Goal: Task Accomplishment & Management: Use online tool/utility

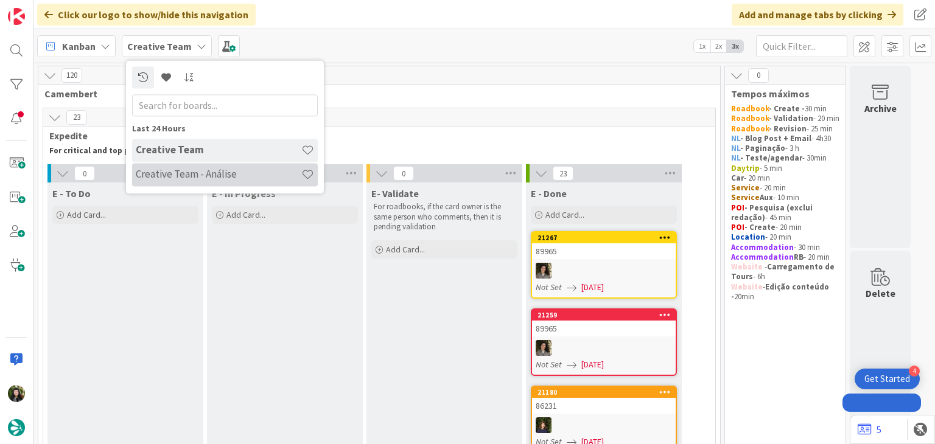
click at [155, 179] on h4 "Creative Team - Análise" at bounding box center [219, 175] width 166 height 12
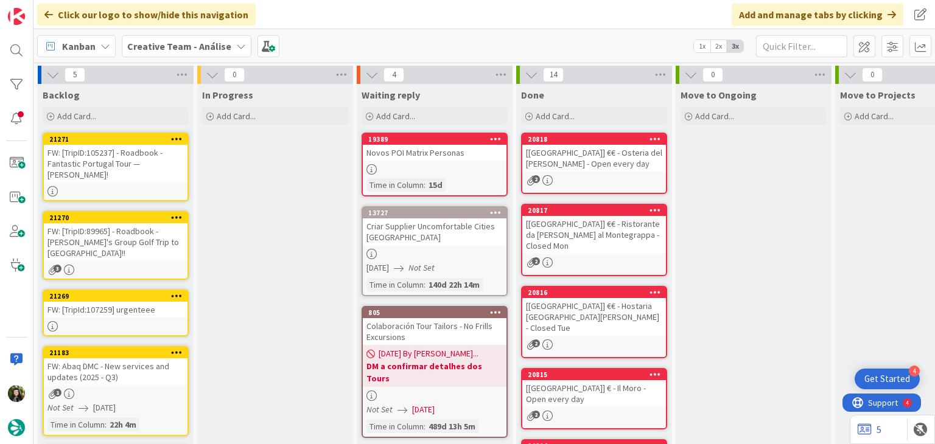
click at [181, 216] on icon at bounding box center [177, 217] width 12 height 9
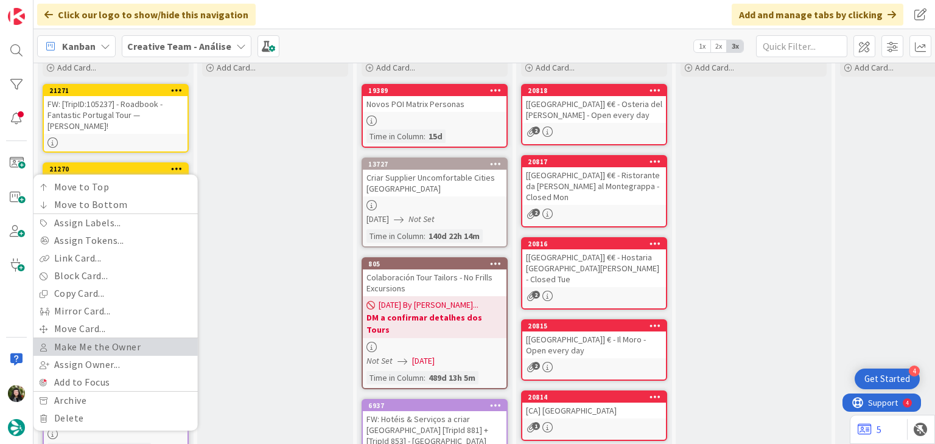
scroll to position [81, 0]
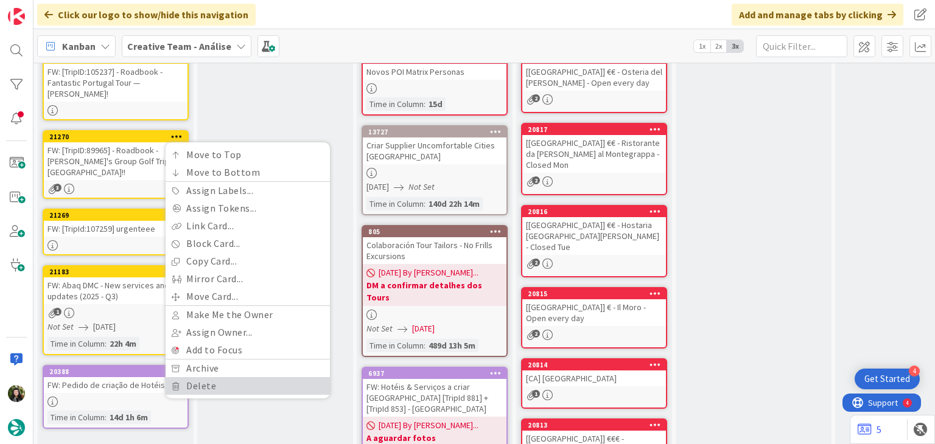
click at [203, 383] on link "Delete" at bounding box center [248, 386] width 164 height 18
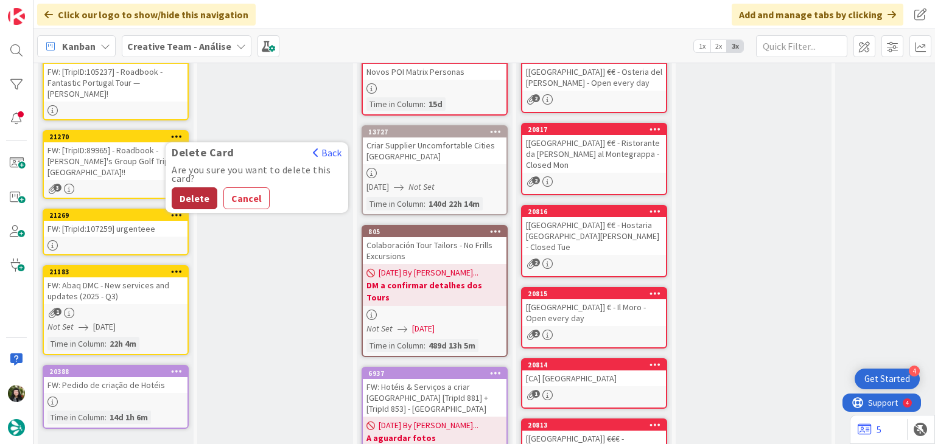
click at [198, 200] on button "Delete" at bounding box center [195, 198] width 46 height 22
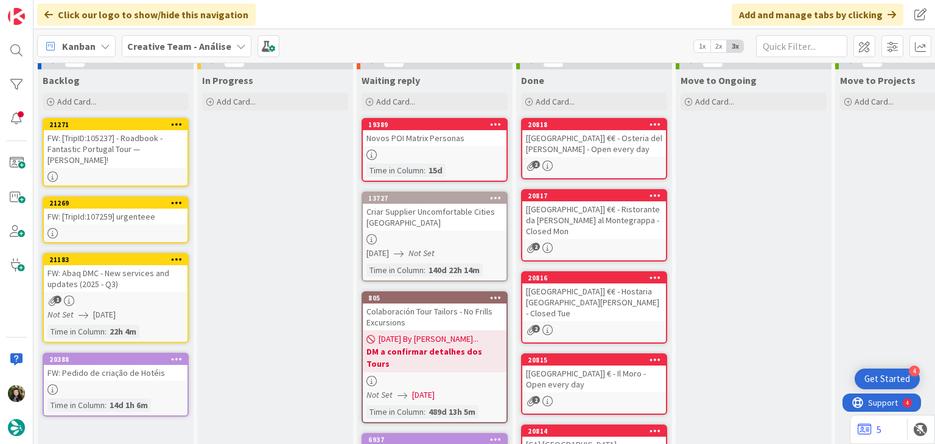
scroll to position [0, 0]
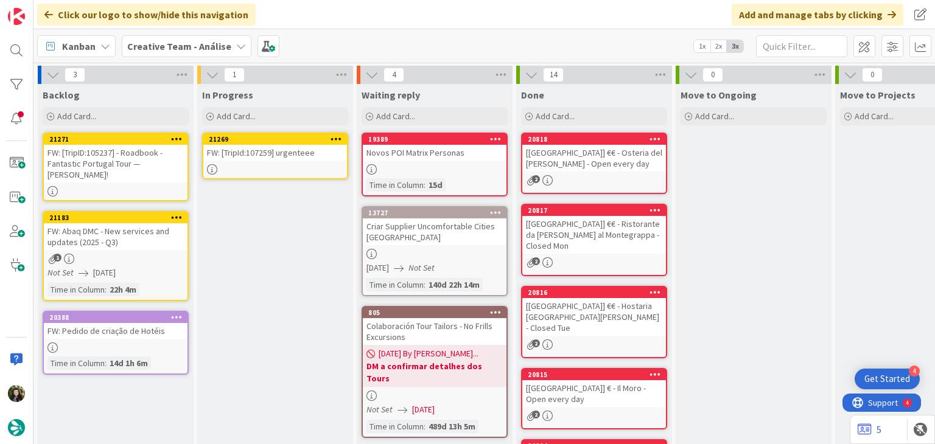
click at [258, 152] on div "FW: [TripId:107259] urgenteee" at bounding box center [275, 153] width 144 height 16
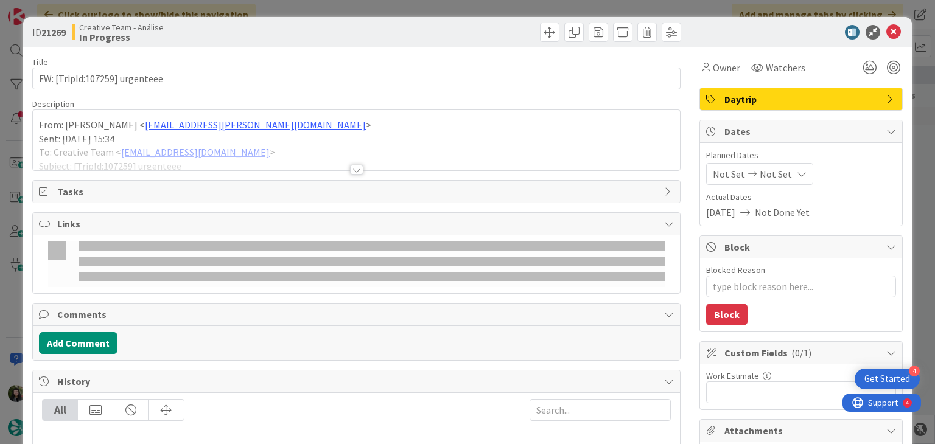
type textarea "x"
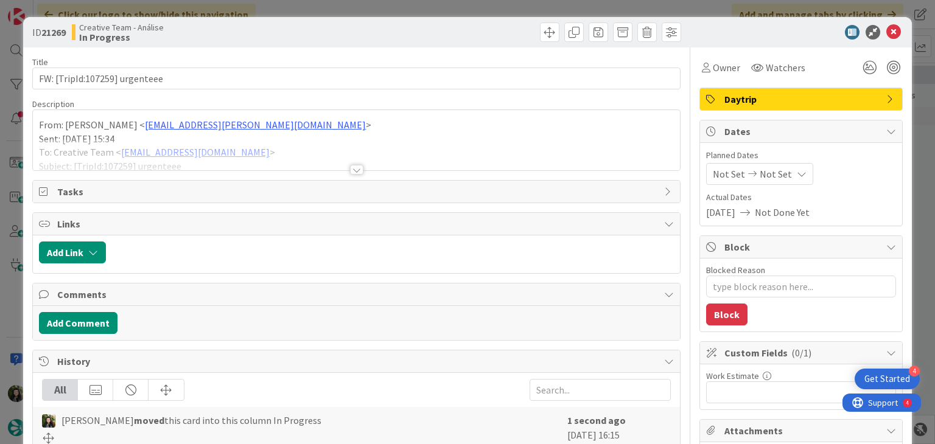
click at [797, 170] on icon at bounding box center [802, 174] width 10 height 10
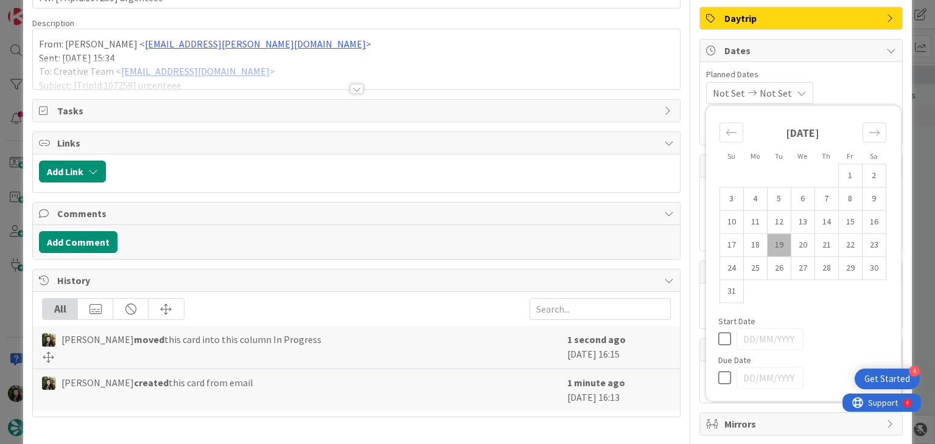
click at [718, 375] on icon at bounding box center [727, 378] width 18 height 15
type input "[DATE]"
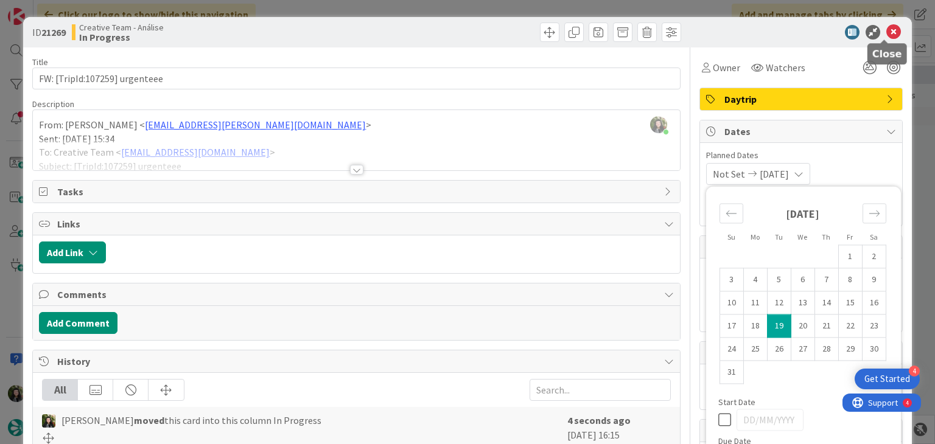
click at [886, 34] on icon at bounding box center [893, 32] width 15 height 15
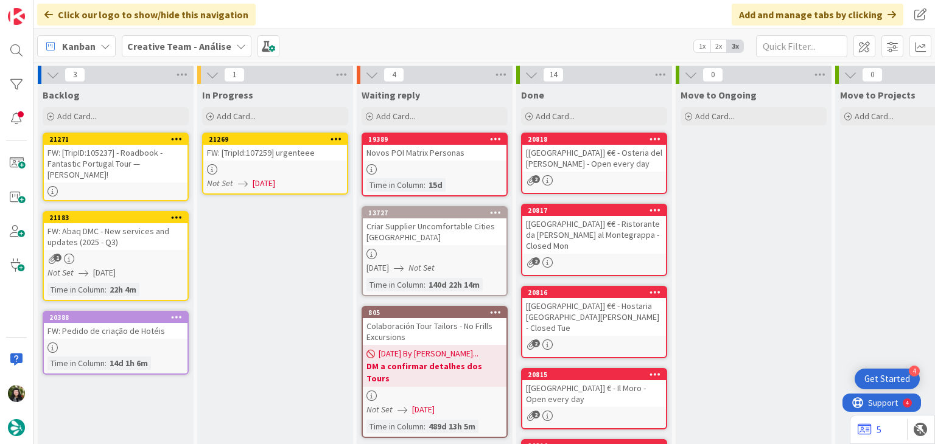
click at [341, 137] on icon at bounding box center [336, 138] width 12 height 9
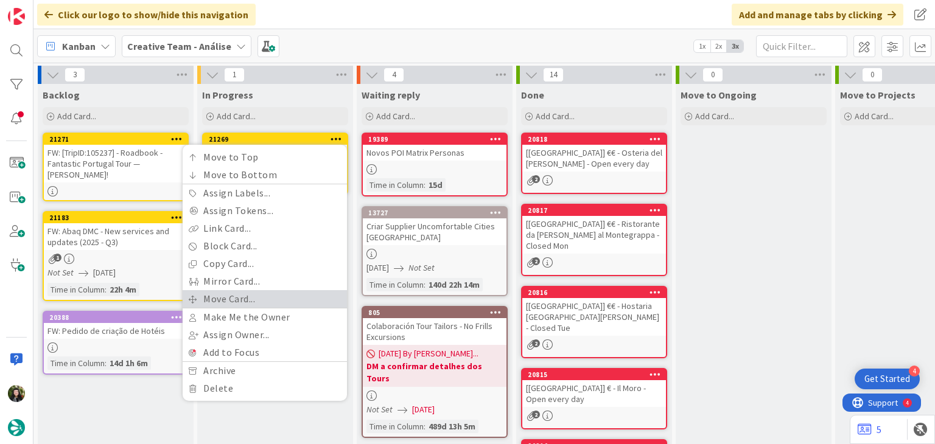
click at [273, 298] on link "Move Card..." at bounding box center [265, 299] width 164 height 18
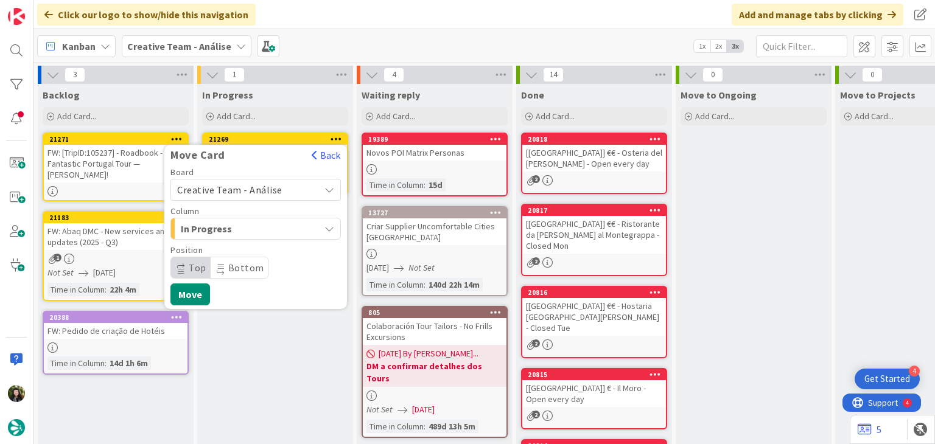
click at [276, 194] on span "Creative Team - Análise" at bounding box center [229, 190] width 105 height 12
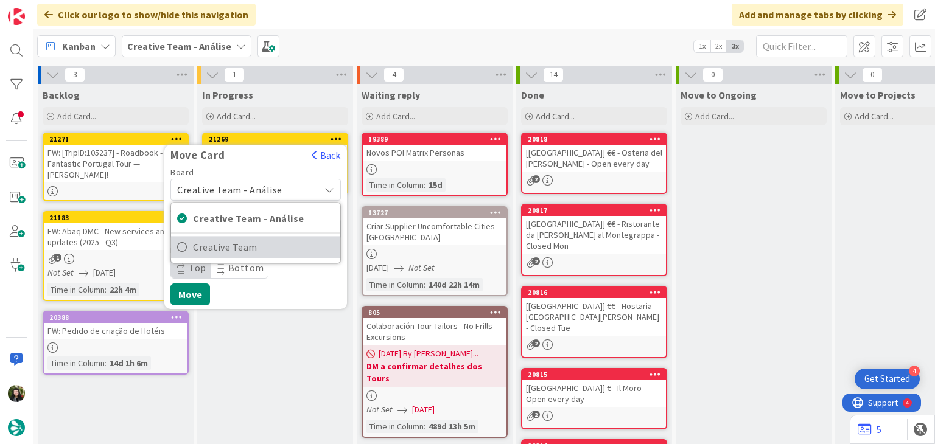
click at [268, 239] on span "Creative Team" at bounding box center [263, 247] width 141 height 18
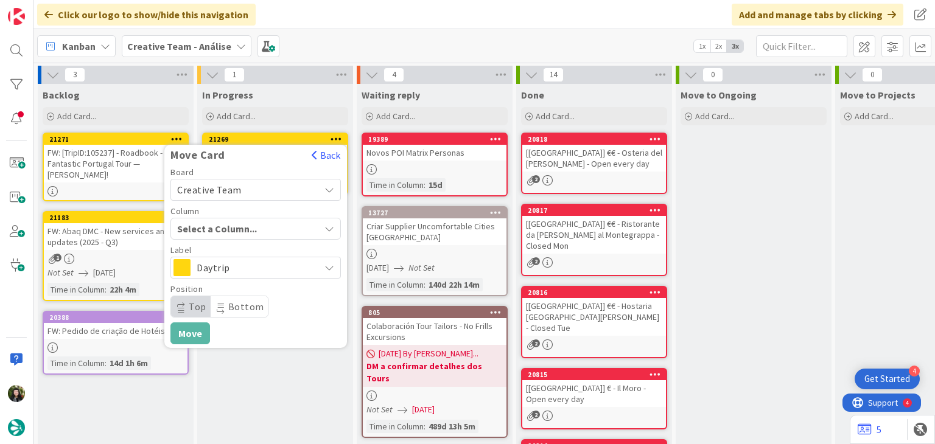
click at [268, 229] on span "Select a Column..." at bounding box center [222, 229] width 91 height 16
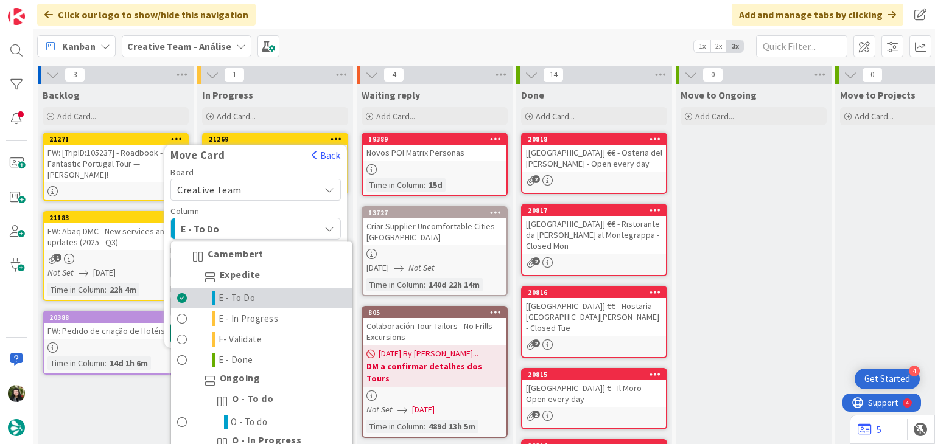
click at [248, 294] on span "E - To Do" at bounding box center [236, 298] width 37 height 15
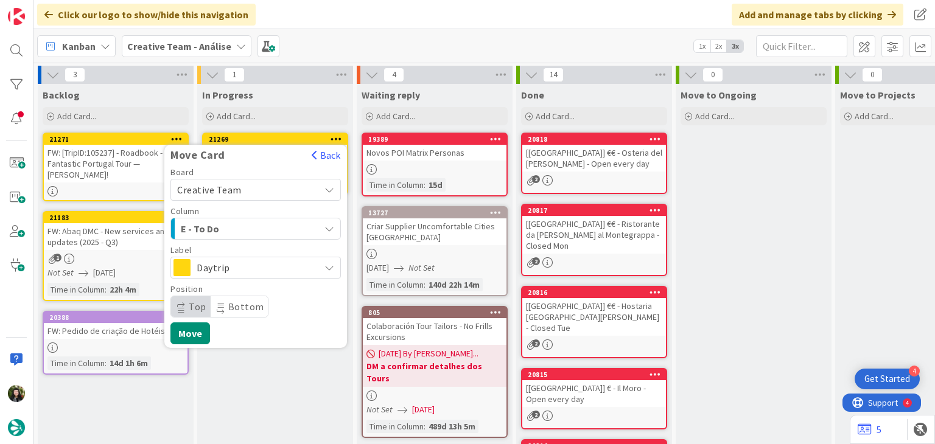
click at [250, 262] on span "Daytrip" at bounding box center [255, 267] width 117 height 17
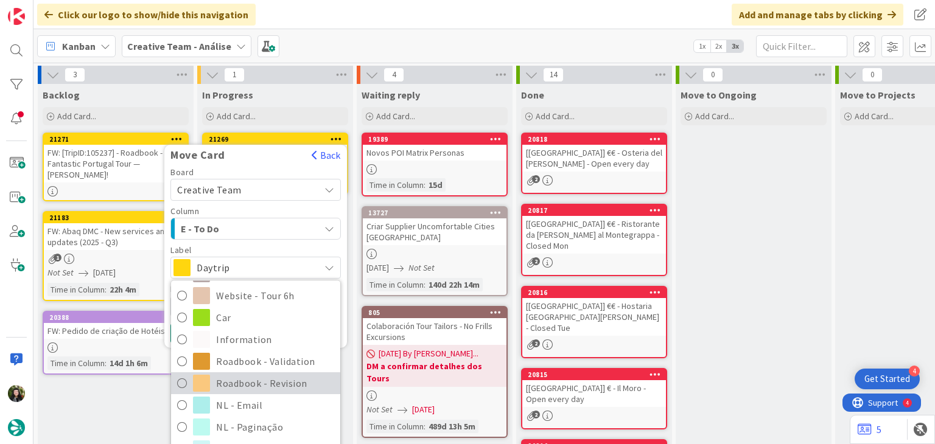
scroll to position [243, 0]
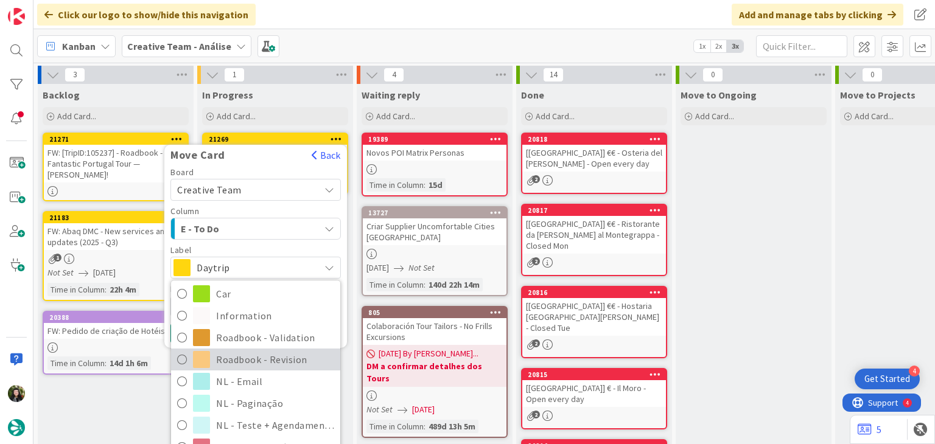
click at [280, 358] on span "Roadbook - Revision" at bounding box center [275, 360] width 118 height 18
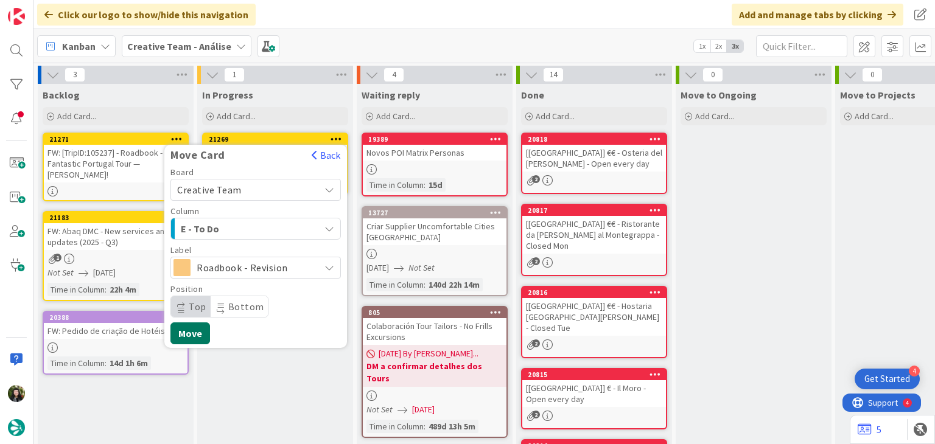
click at [200, 332] on button "Move" at bounding box center [190, 334] width 40 height 22
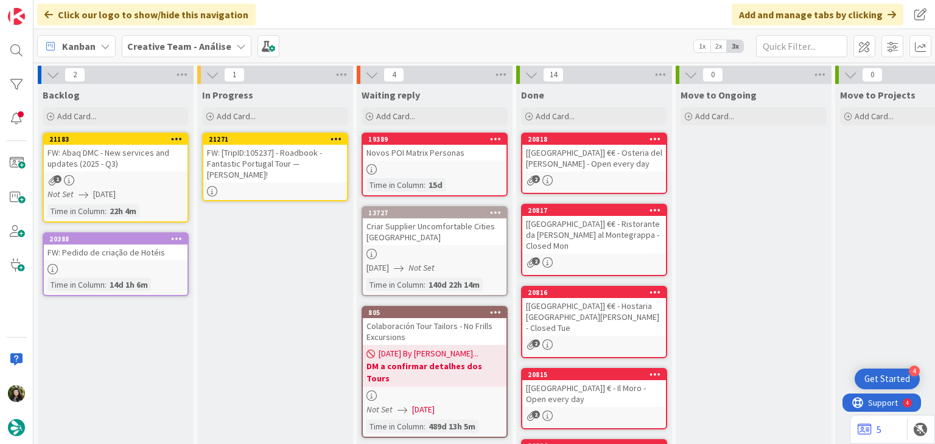
click at [286, 166] on div "FW: [TripID:105237] - Roadbook - Fantastic Portugal Tour — [PERSON_NAME]!" at bounding box center [275, 164] width 144 height 38
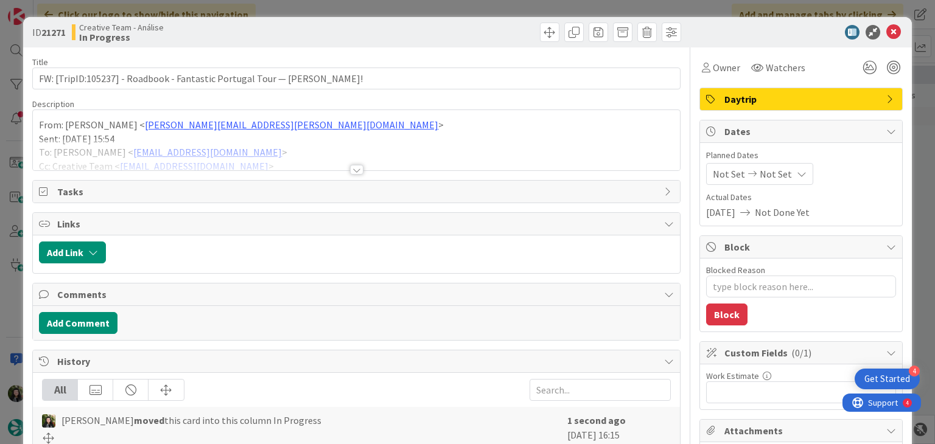
type textarea "x"
click at [776, 172] on span "Not Set" at bounding box center [775, 174] width 32 height 15
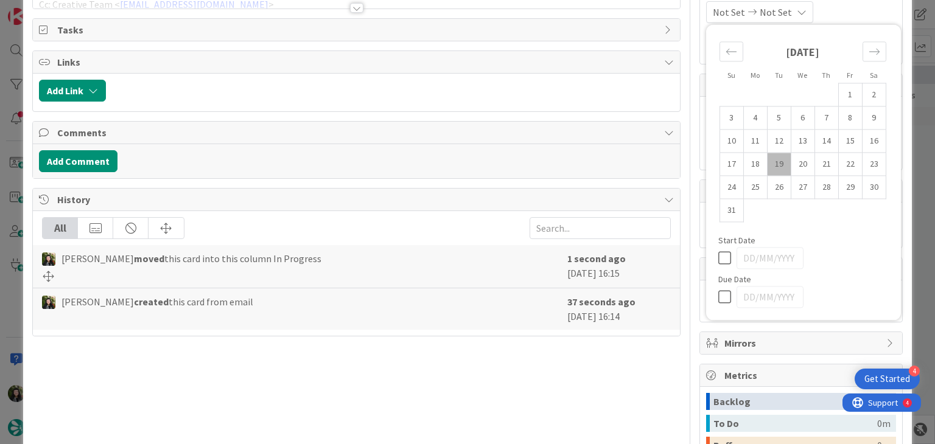
click at [718, 297] on icon at bounding box center [727, 297] width 18 height 15
type input "[DATE]"
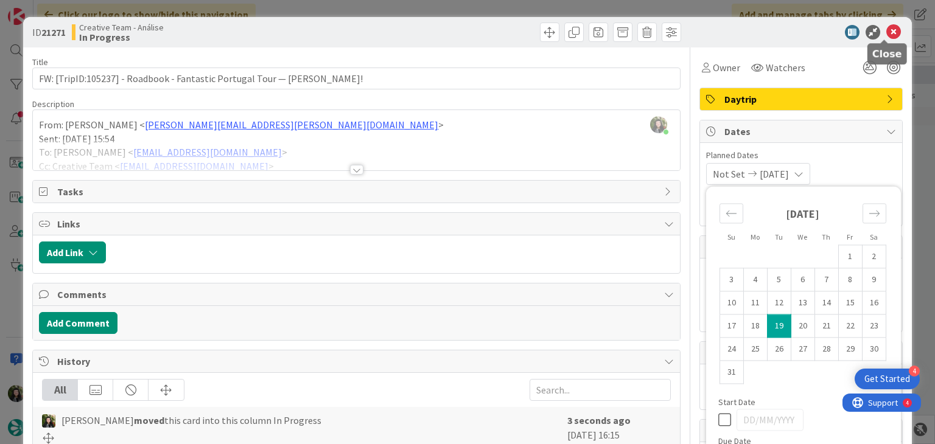
click at [886, 29] on icon at bounding box center [893, 32] width 15 height 15
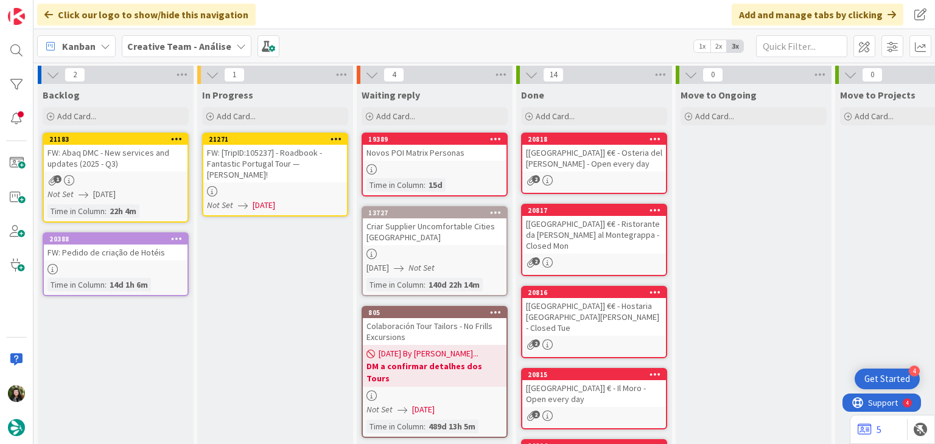
click at [338, 137] on icon at bounding box center [336, 138] width 12 height 9
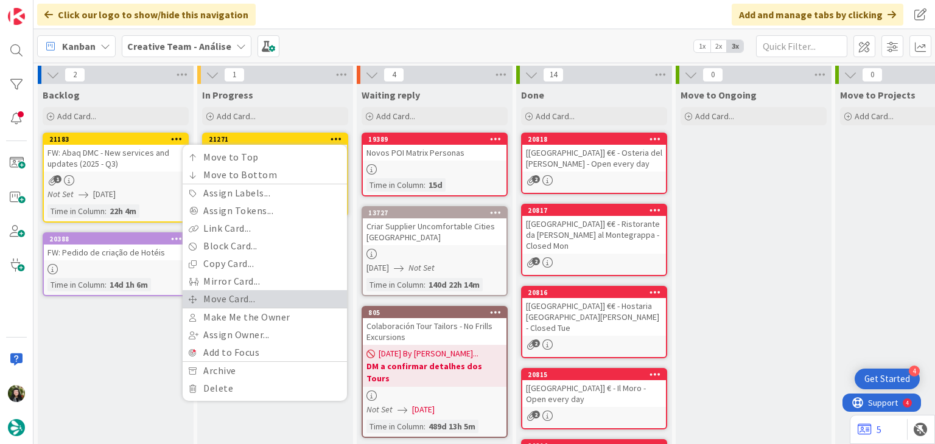
click at [255, 296] on link "Move Card..." at bounding box center [265, 299] width 164 height 18
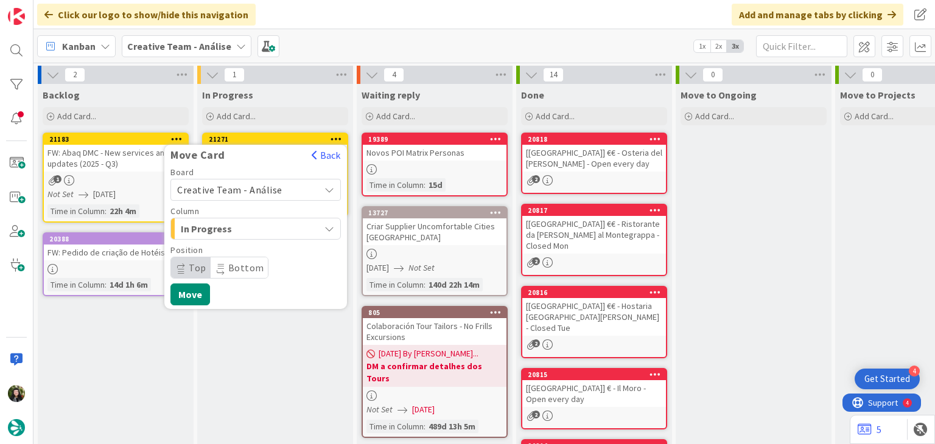
click at [245, 197] on span "Creative Team - Análise" at bounding box center [245, 189] width 136 height 17
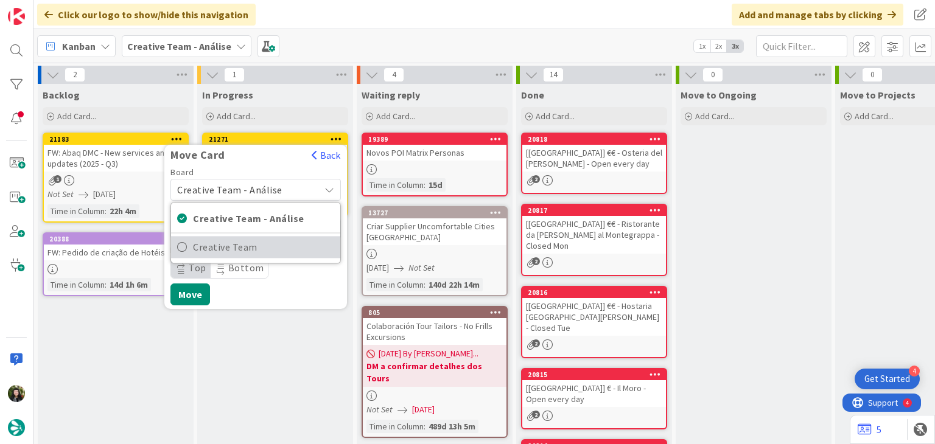
click at [239, 245] on span "Creative Team" at bounding box center [263, 247] width 141 height 18
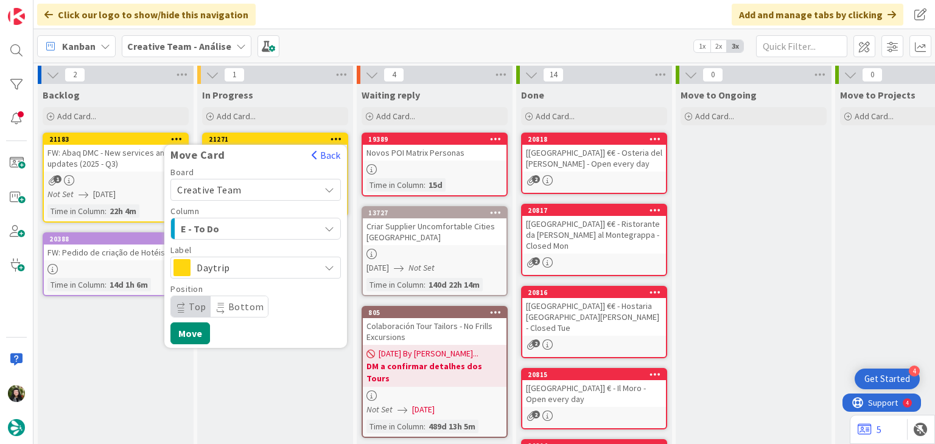
click at [234, 264] on span "Daytrip" at bounding box center [255, 267] width 117 height 17
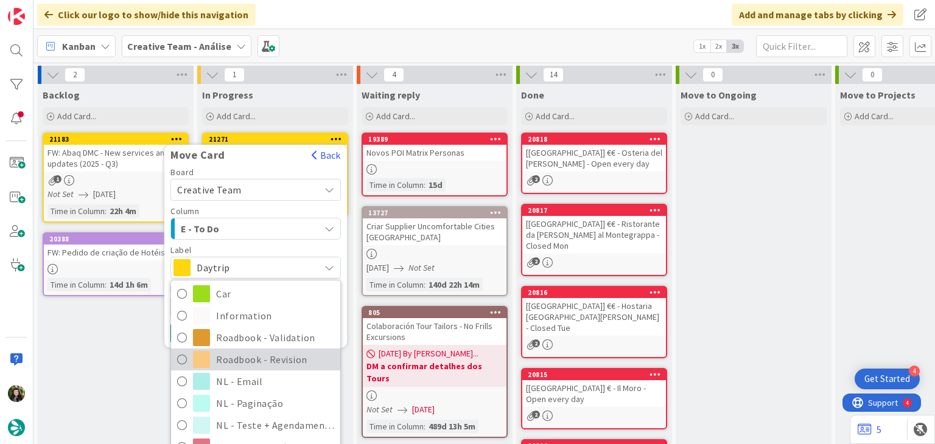
click at [276, 357] on span "Roadbook - Revision" at bounding box center [275, 360] width 118 height 18
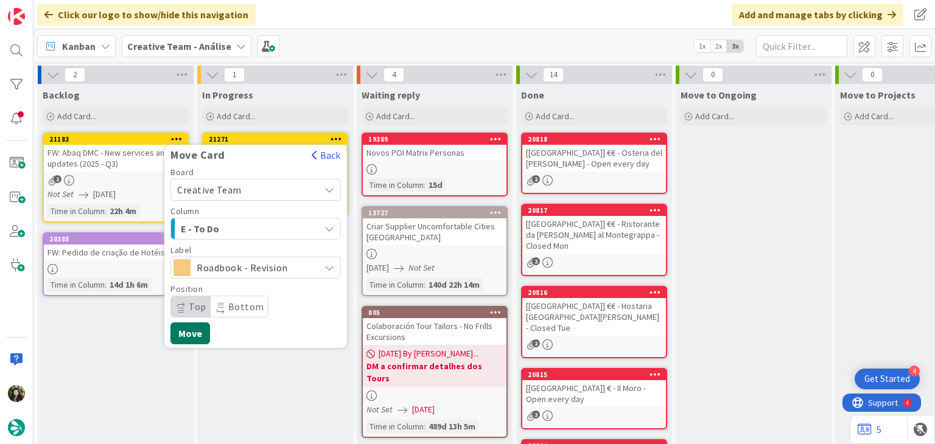
click at [198, 333] on button "Move" at bounding box center [190, 334] width 40 height 22
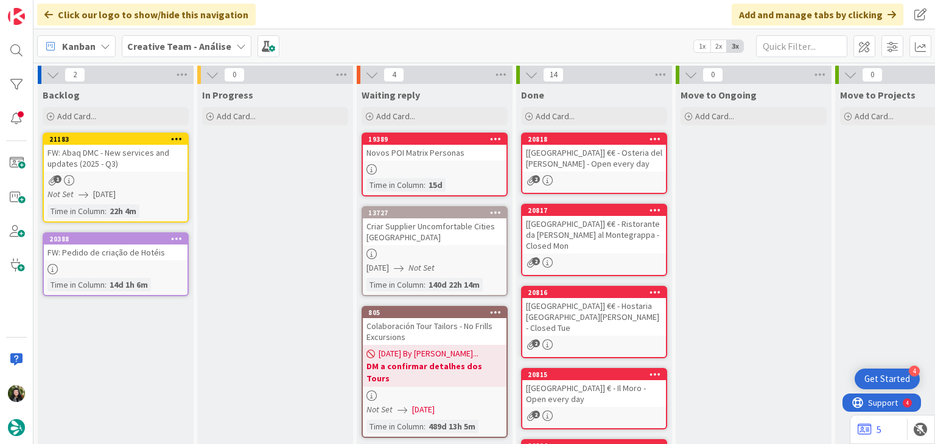
click at [183, 49] on b "Creative Team - Análise" at bounding box center [179, 46] width 104 height 12
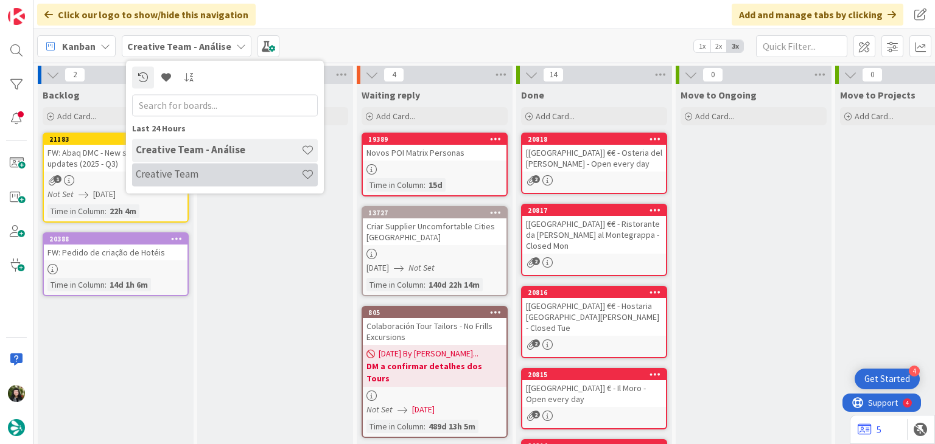
click at [187, 165] on div "Creative Team" at bounding box center [225, 174] width 186 height 23
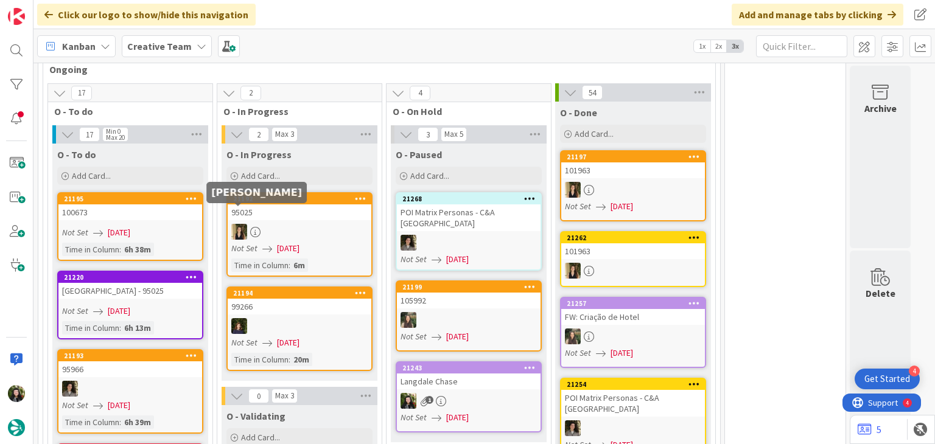
scroll to position [1135, 0]
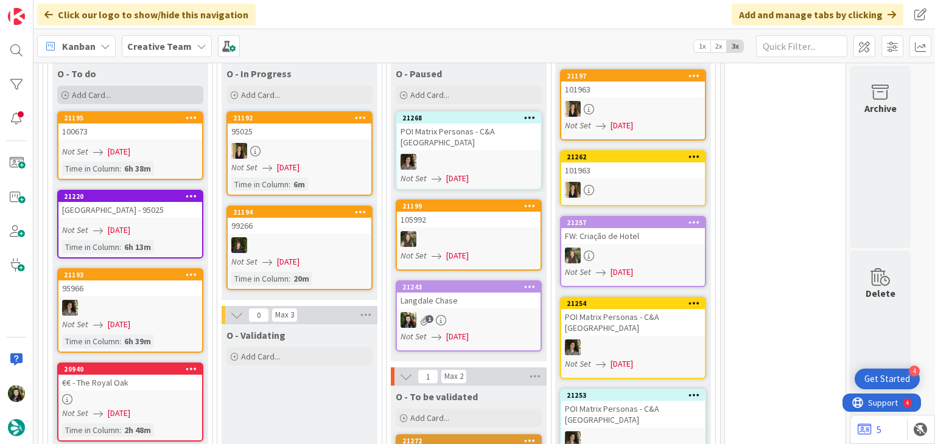
click at [146, 86] on div "Add Card..." at bounding box center [130, 95] width 146 height 18
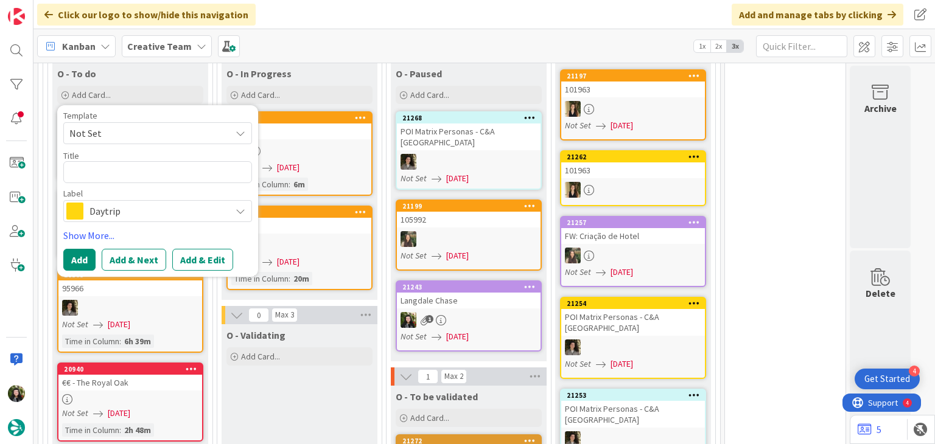
click at [153, 203] on span "Daytrip" at bounding box center [156, 211] width 135 height 17
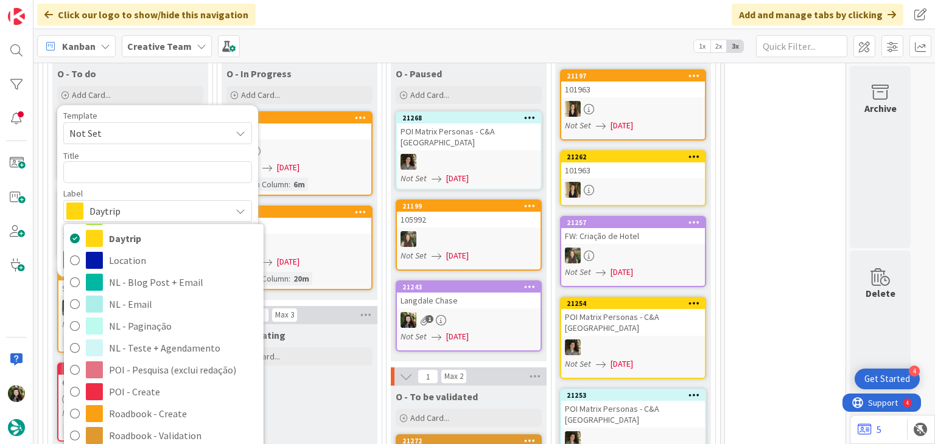
scroll to position [162, 0]
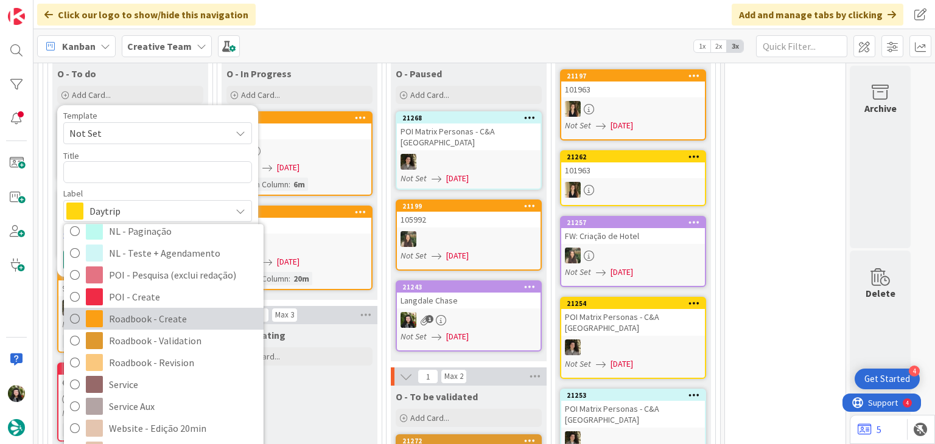
click at [173, 310] on span "Roadbook - Create" at bounding box center [183, 319] width 148 height 18
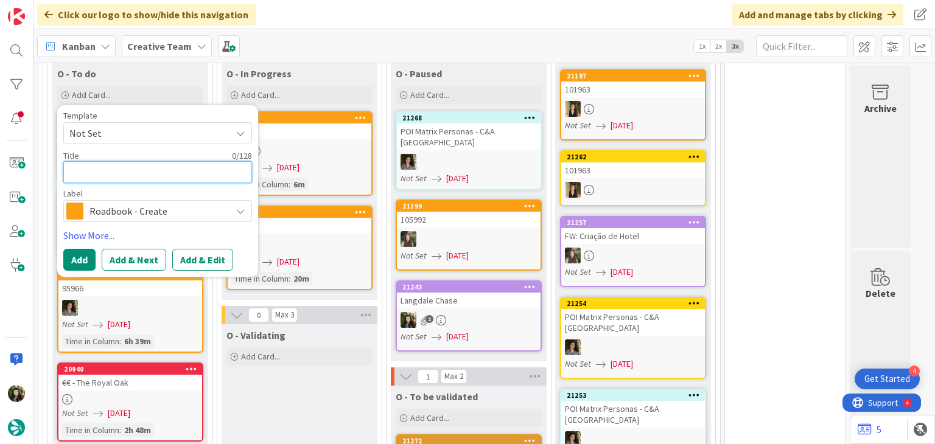
click at [155, 161] on textarea at bounding box center [157, 172] width 189 height 22
paste textarea "99829"
type textarea "x"
type textarea "99829"
click at [81, 249] on button "Add" at bounding box center [79, 260] width 32 height 22
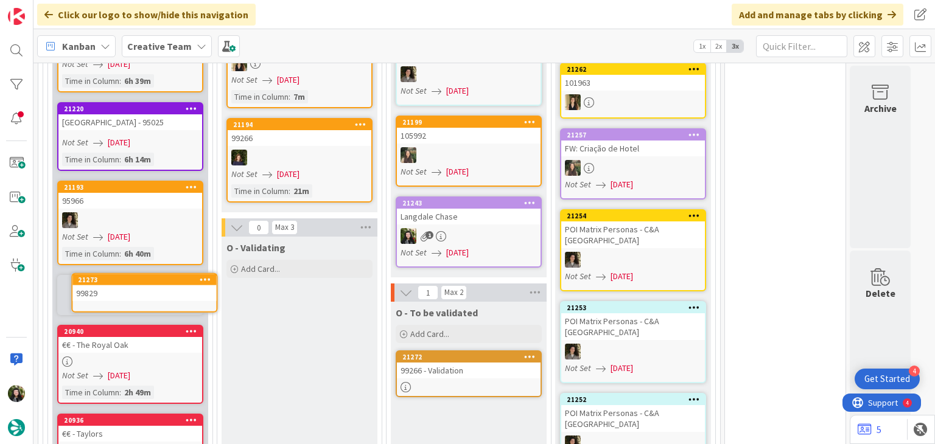
scroll to position [1226, 0]
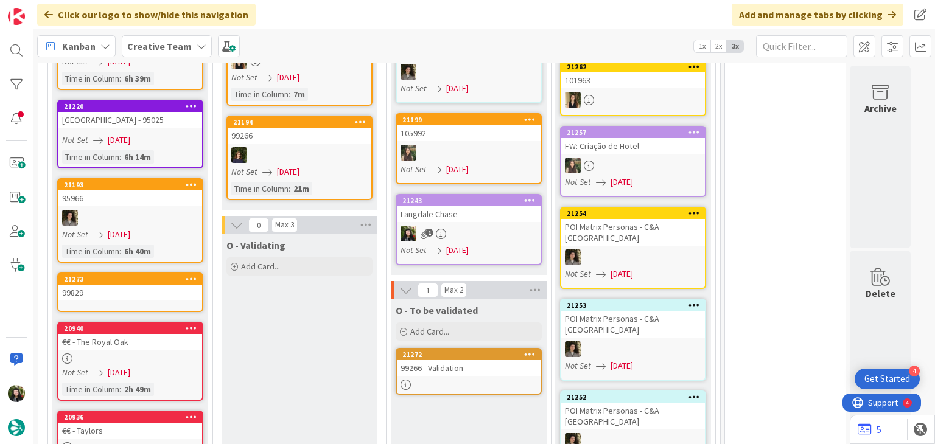
click at [168, 283] on link "21273 99829" at bounding box center [130, 293] width 146 height 40
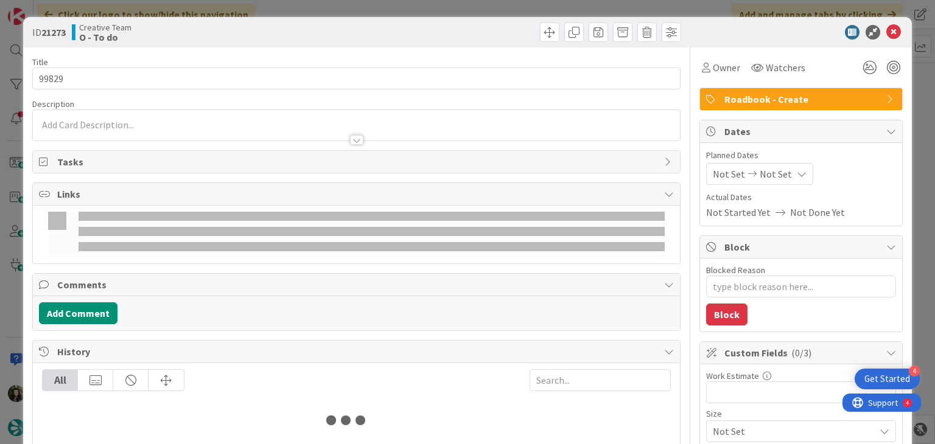
type textarea "x"
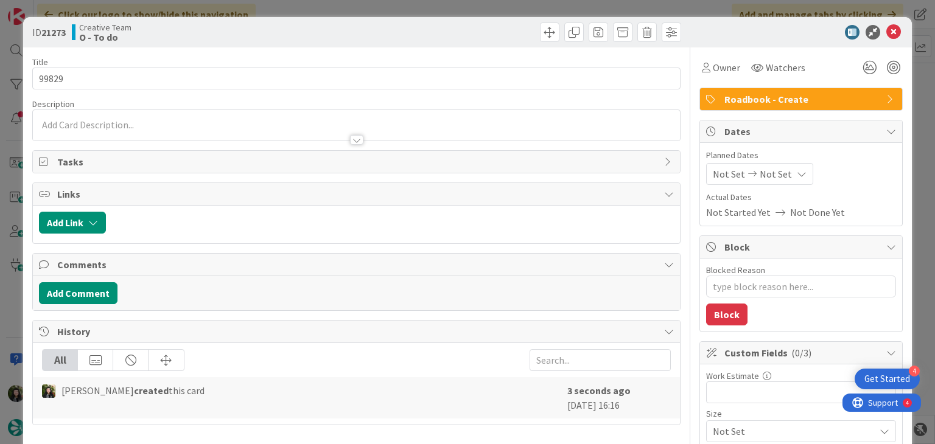
click at [763, 176] on span "Not Set" at bounding box center [775, 174] width 32 height 15
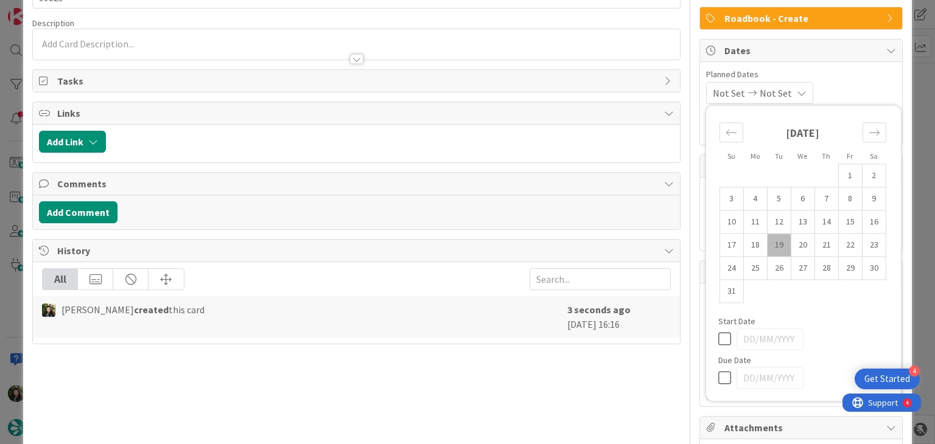
click at [718, 378] on icon at bounding box center [727, 378] width 18 height 15
type input "[DATE]"
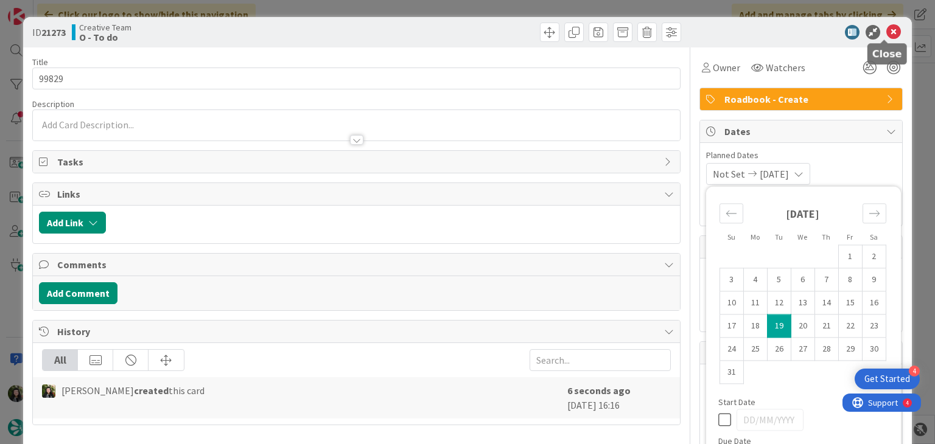
click at [886, 32] on icon at bounding box center [893, 32] width 15 height 15
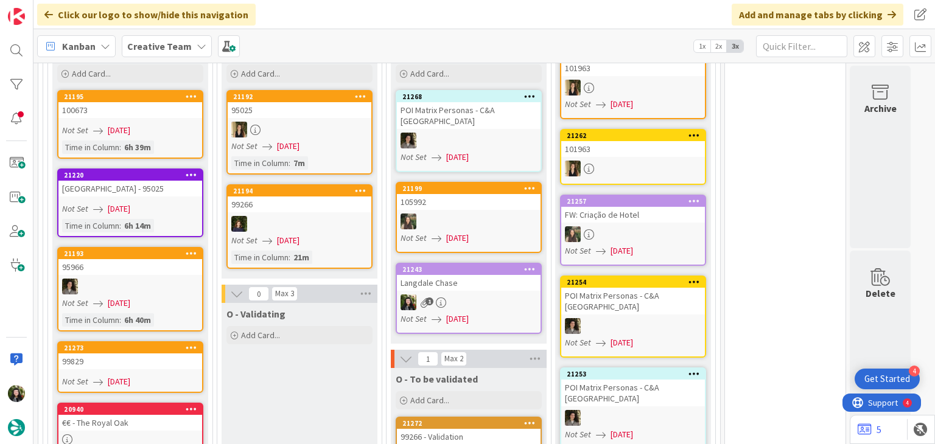
scroll to position [1145, 0]
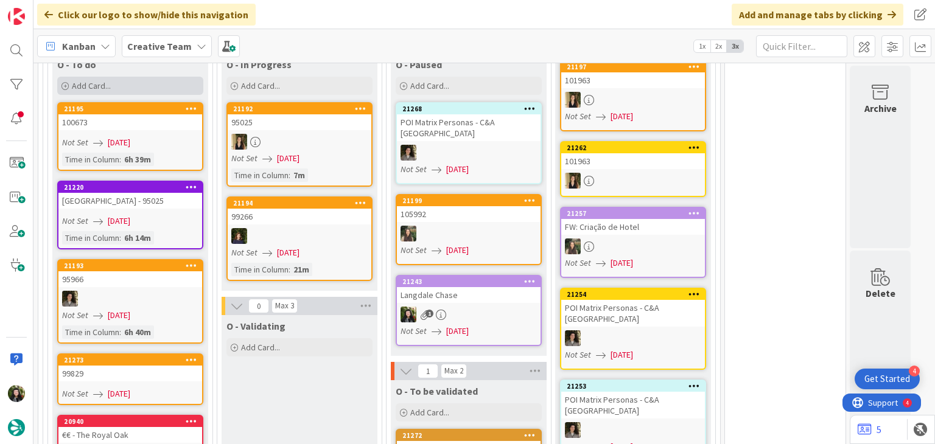
click at [159, 77] on div "Add Card..." at bounding box center [130, 86] width 146 height 18
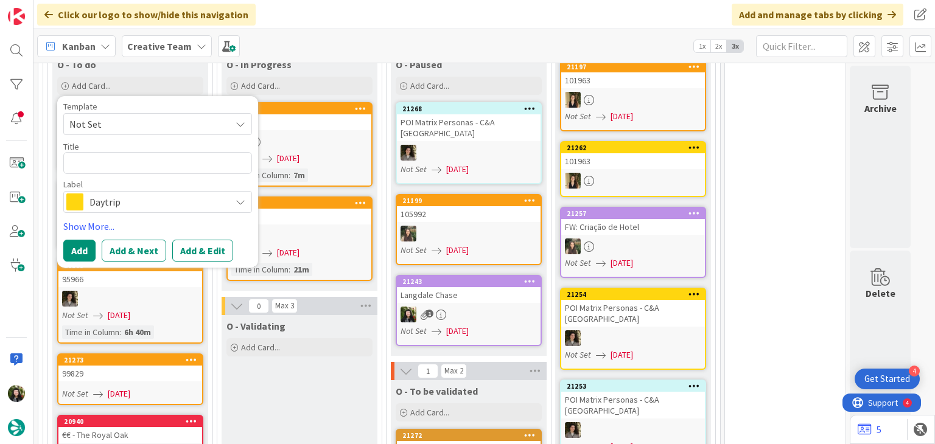
click at [169, 194] on span "Daytrip" at bounding box center [156, 202] width 135 height 17
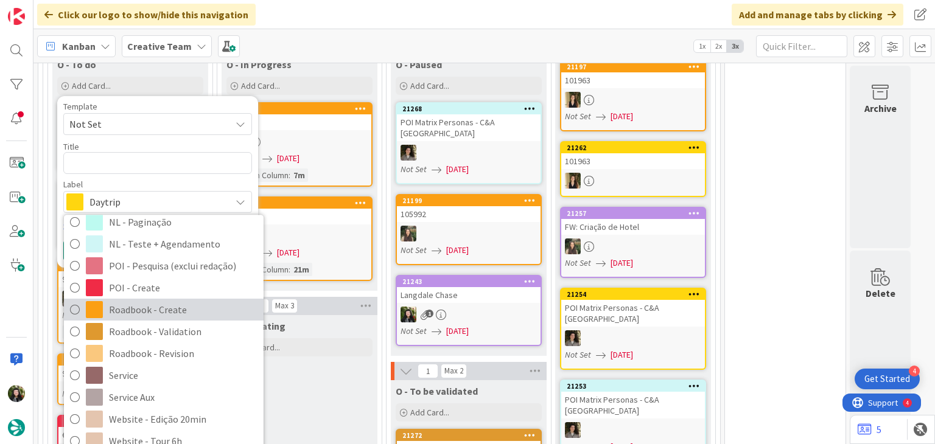
click at [166, 301] on span "Roadbook - Create" at bounding box center [183, 310] width 148 height 18
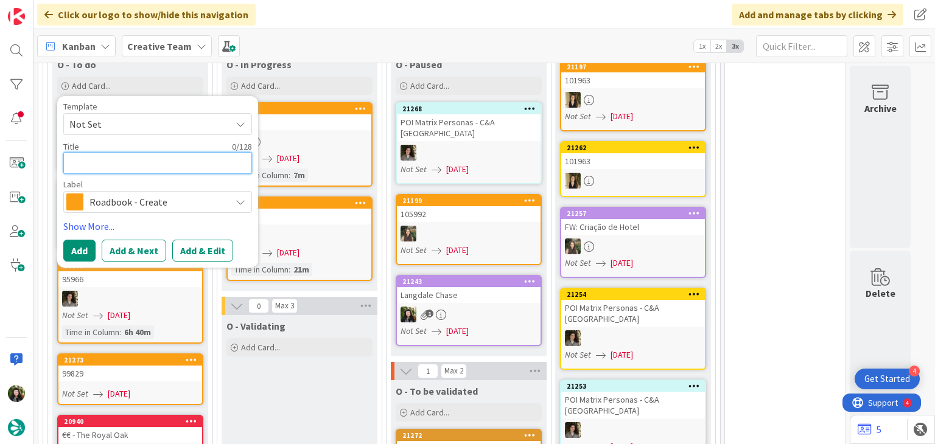
click at [136, 154] on textarea at bounding box center [157, 163] width 189 height 22
paste textarea "98417"
type textarea "x"
type textarea "98417"
click at [86, 240] on button "Add" at bounding box center [79, 251] width 32 height 22
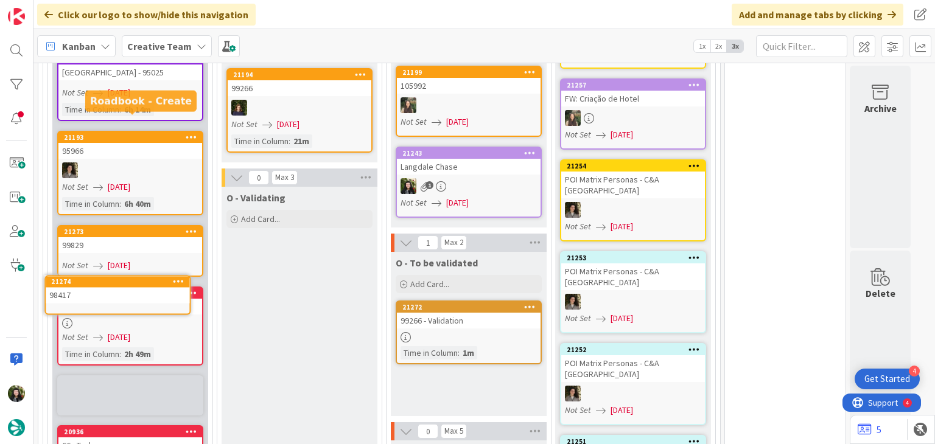
scroll to position [1300, 0]
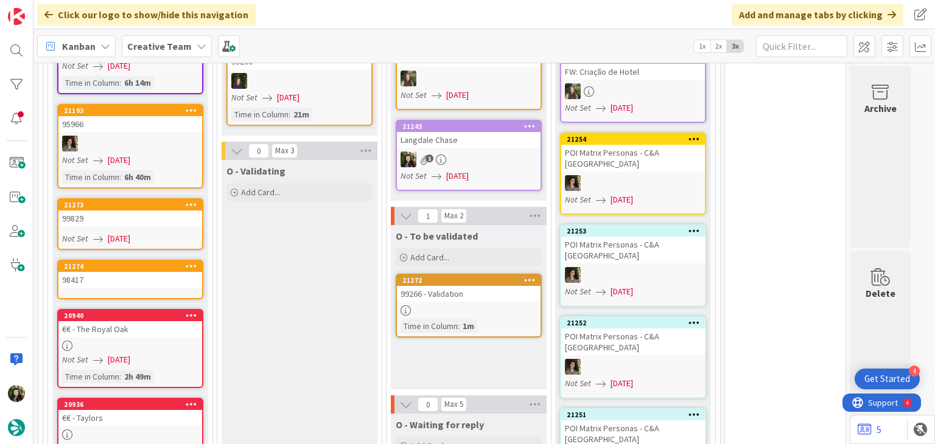
click at [165, 272] on div "98417" at bounding box center [130, 280] width 144 height 16
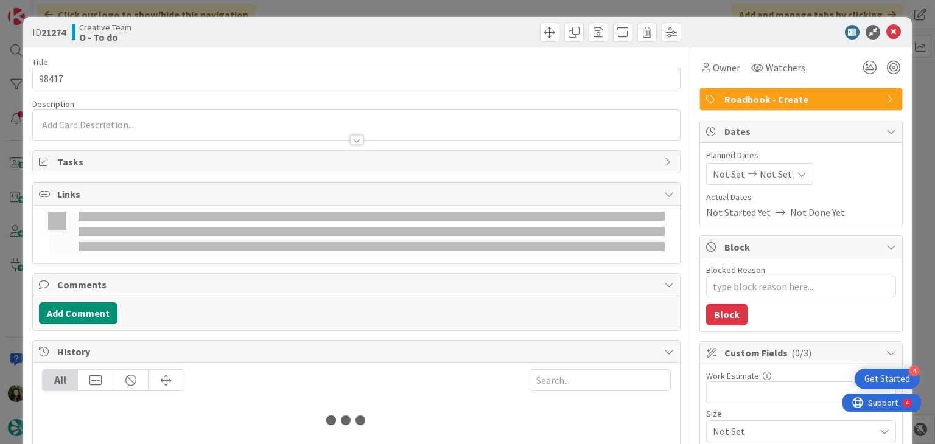
type textarea "x"
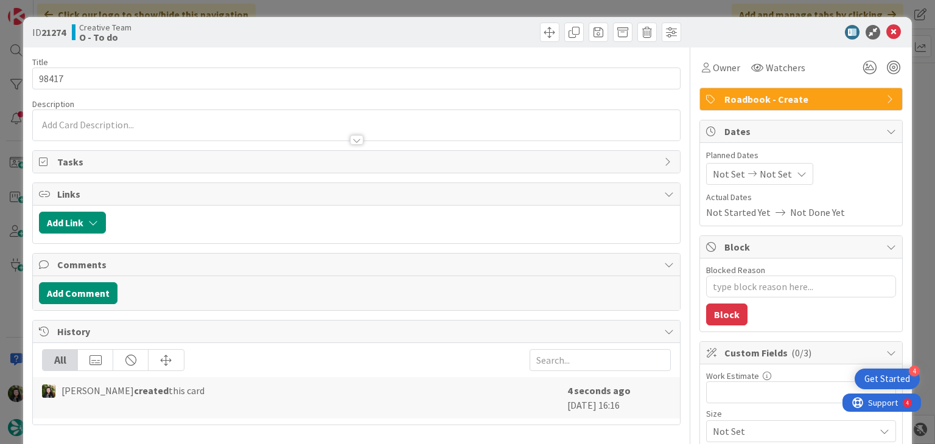
click at [772, 167] on span "Not Set" at bounding box center [775, 174] width 32 height 15
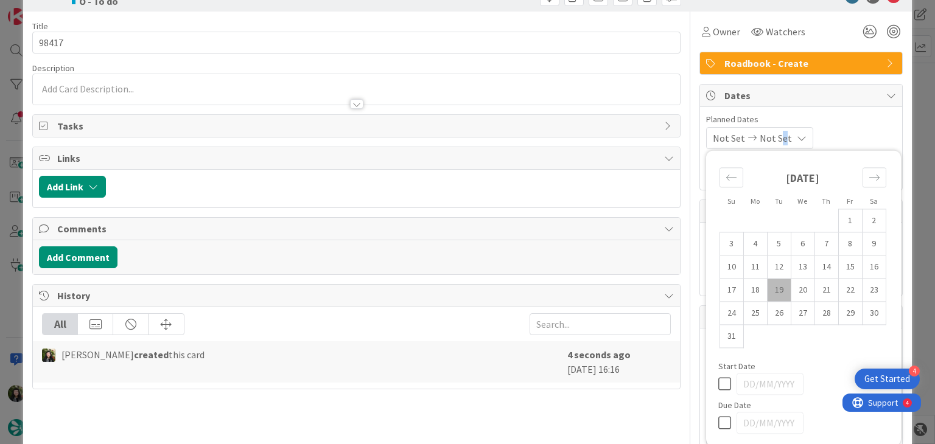
scroll to position [81, 0]
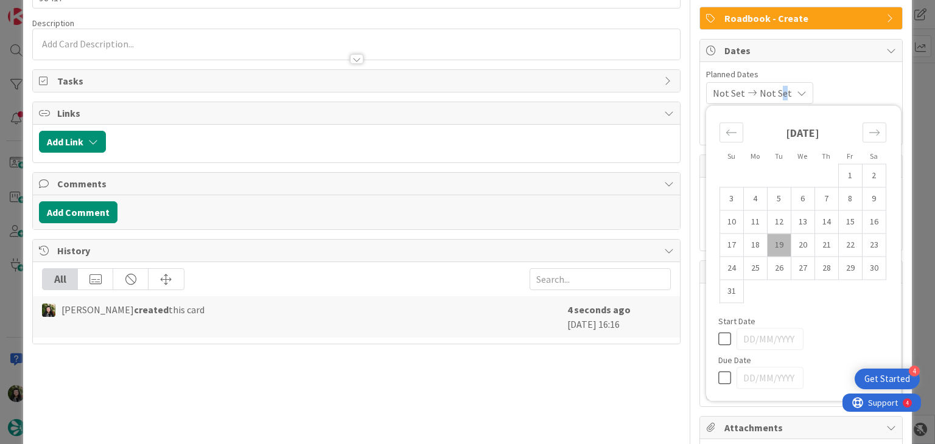
click at [718, 378] on icon at bounding box center [727, 378] width 18 height 15
type input "[DATE]"
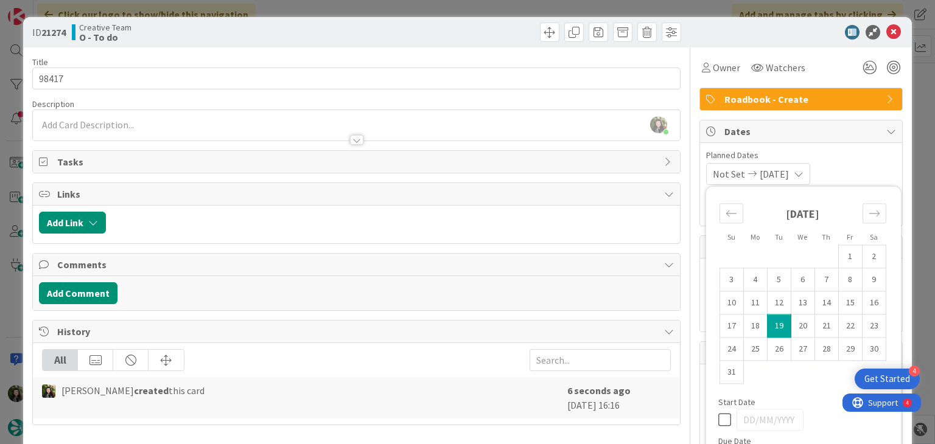
scroll to position [0, 0]
type textarea "x"
click at [886, 32] on icon at bounding box center [893, 32] width 15 height 15
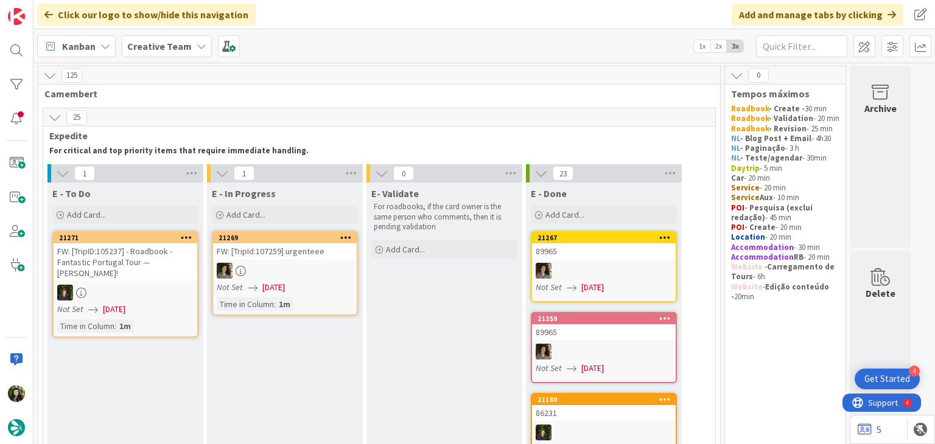
click at [159, 42] on b "Creative Team" at bounding box center [159, 46] width 65 height 12
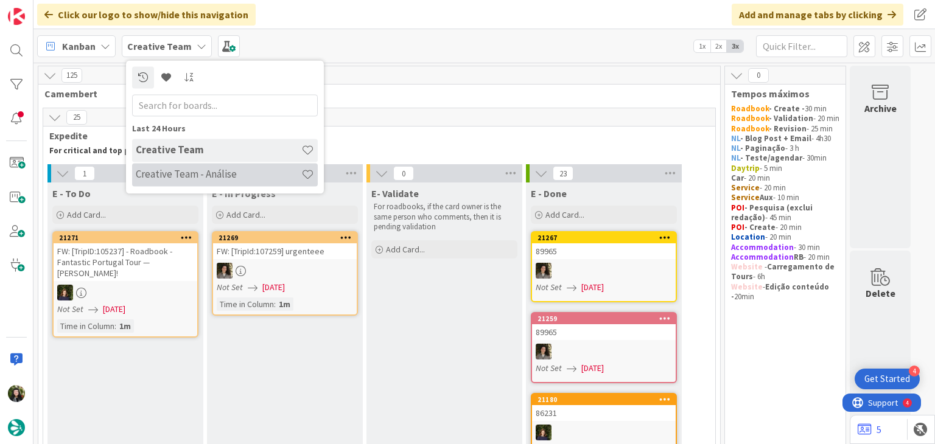
click at [180, 171] on h4 "Creative Team - Análise" at bounding box center [219, 175] width 166 height 12
